Goal: Book appointment/travel/reservation

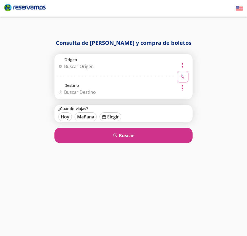
click at [147, 69] on input "Origen" at bounding box center [114, 66] width 116 height 14
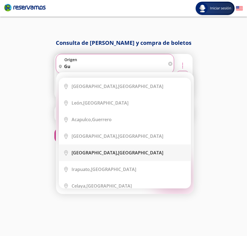
click at [114, 149] on div "[GEOGRAPHIC_DATA], [GEOGRAPHIC_DATA]" at bounding box center [118, 152] width 92 height 6
type input "[GEOGRAPHIC_DATA], [GEOGRAPHIC_DATA]"
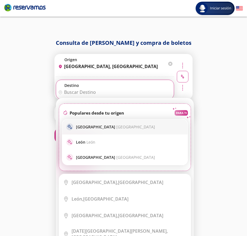
click at [116, 125] on span "[GEOGRAPHIC_DATA]" at bounding box center [135, 126] width 39 height 5
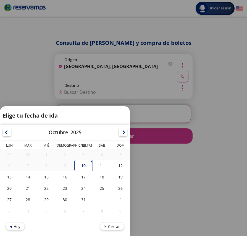
type input "[GEOGRAPHIC_DATA], [GEOGRAPHIC_DATA]"
click at [82, 164] on div "10" at bounding box center [83, 165] width 19 height 11
type input "[DATE]"
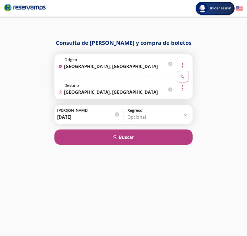
click at [110, 137] on button "search [GEOGRAPHIC_DATA]" at bounding box center [123, 136] width 138 height 15
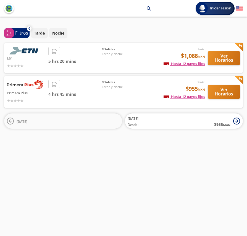
click at [126, 54] on span "Tarde y Noche" at bounding box center [121, 54] width 39 height 5
click at [227, 63] on button "Ver Horarios" at bounding box center [224, 58] width 32 height 14
